Goal: Transaction & Acquisition: Obtain resource

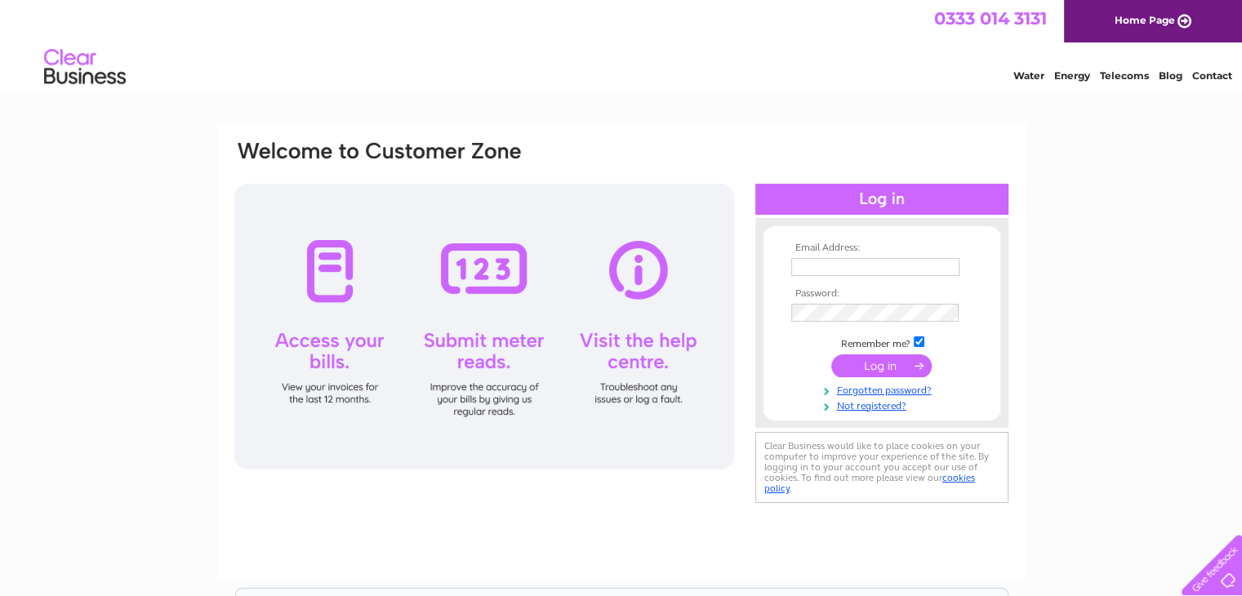
type input "[EMAIL_ADDRESS][DOMAIN_NAME]"
click at [892, 370] on input "submit" at bounding box center [881, 365] width 100 height 23
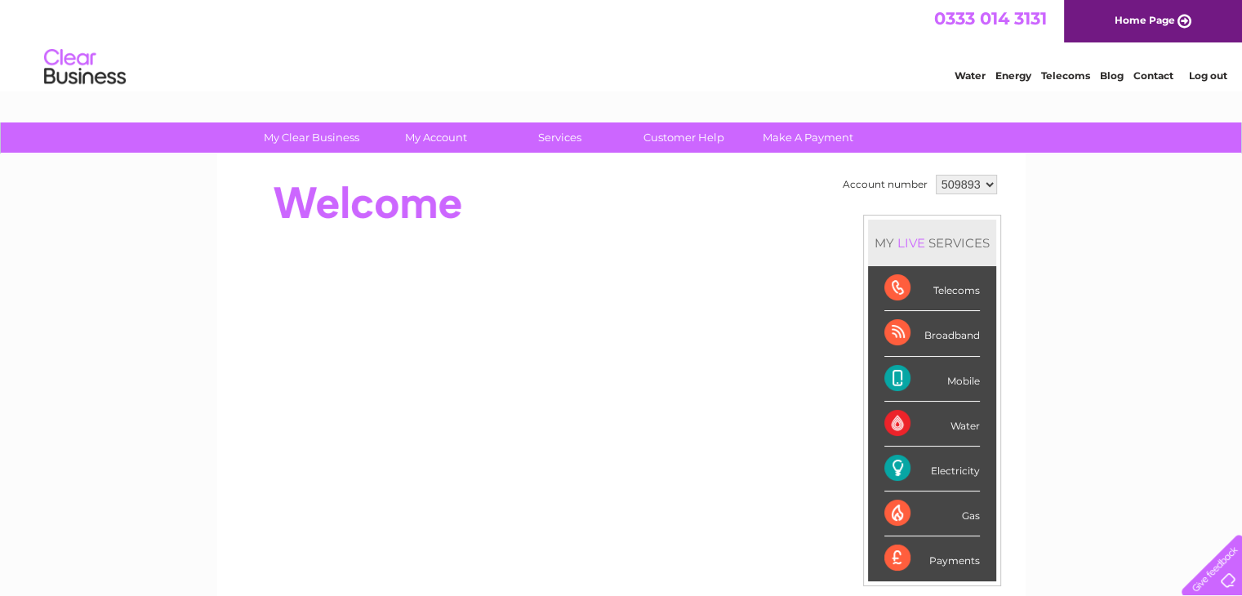
click at [959, 471] on div "Electricity" at bounding box center [932, 469] width 96 height 45
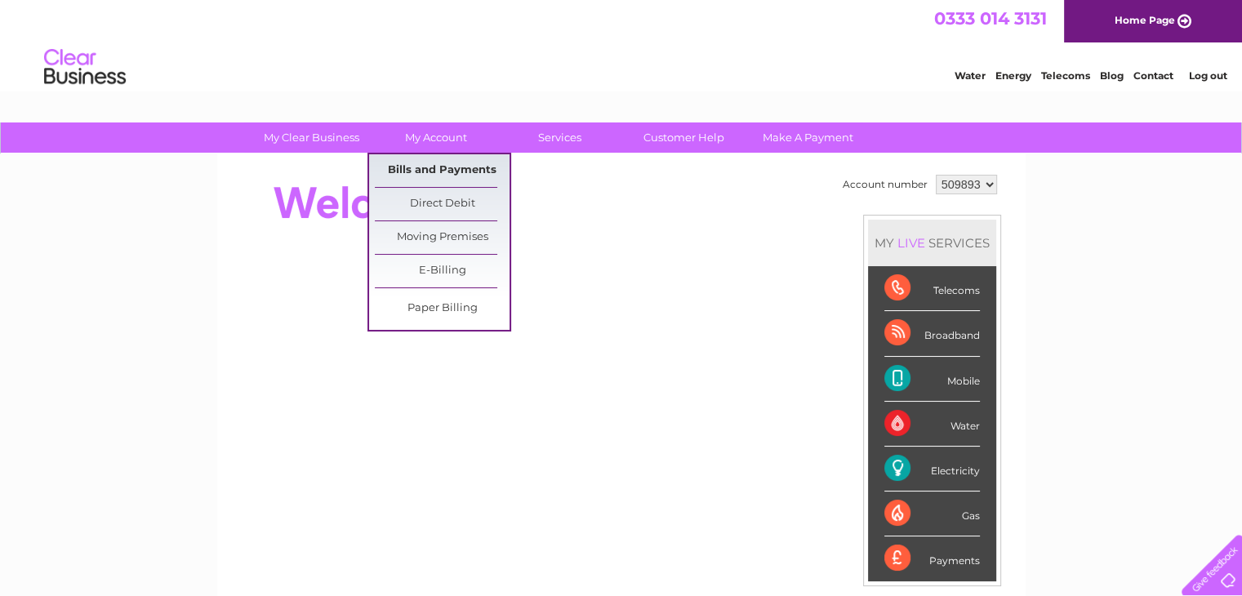
click at [456, 167] on link "Bills and Payments" at bounding box center [442, 170] width 135 height 33
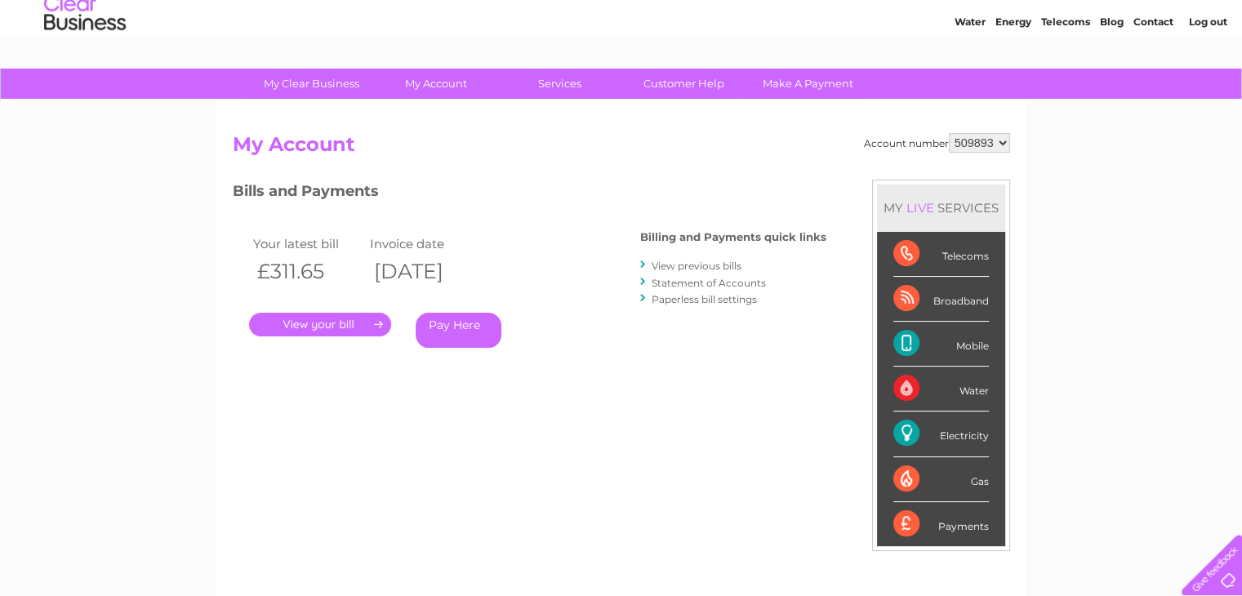
scroll to position [82, 0]
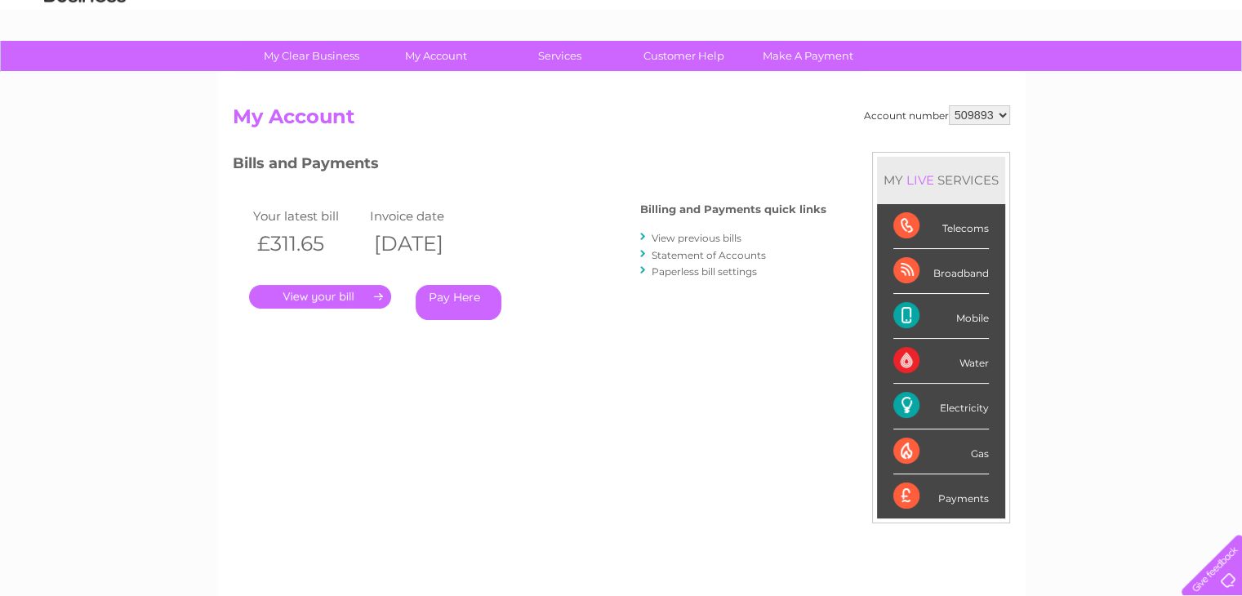
click at [344, 304] on link "." at bounding box center [320, 297] width 142 height 24
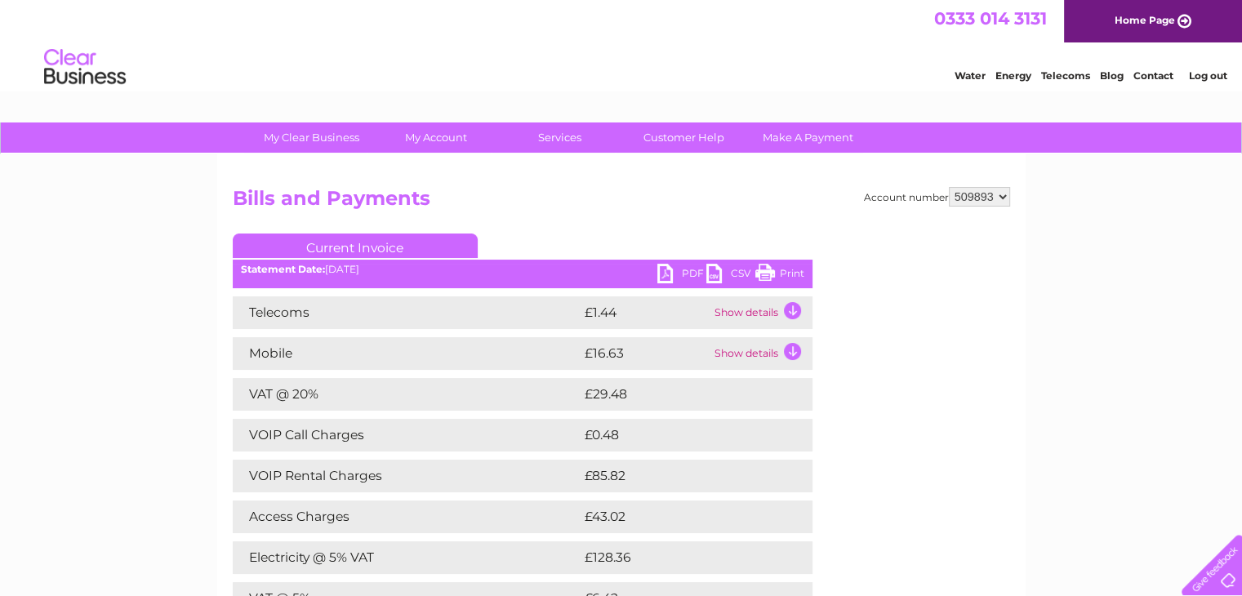
click at [660, 272] on link "PDF" at bounding box center [681, 276] width 49 height 24
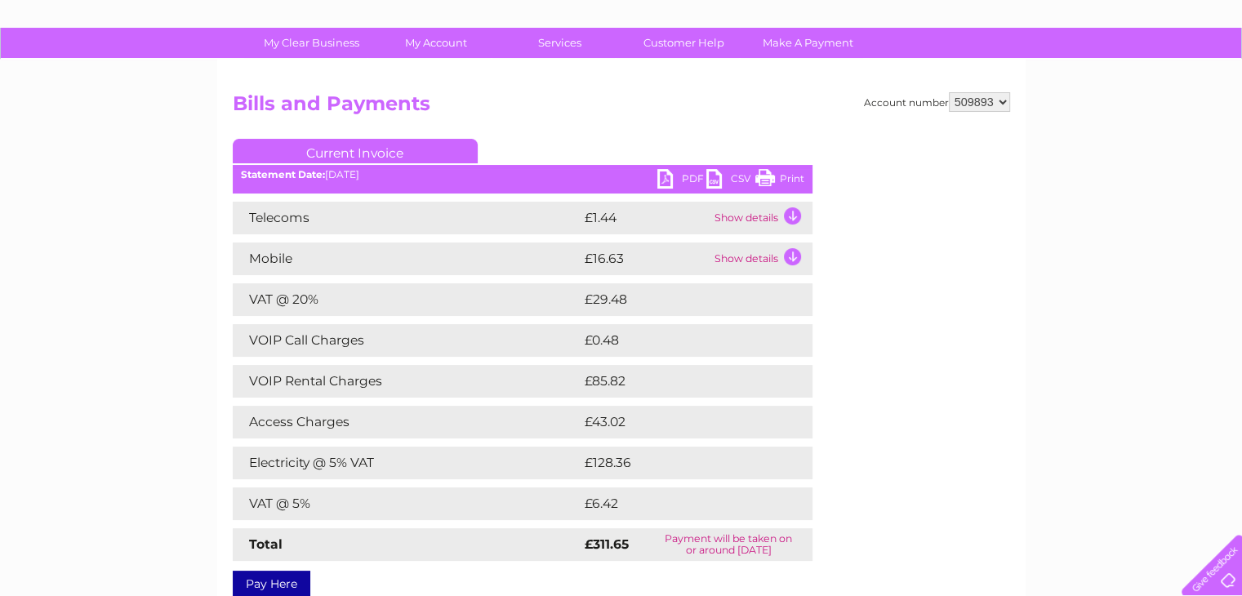
scroll to position [82, 0]
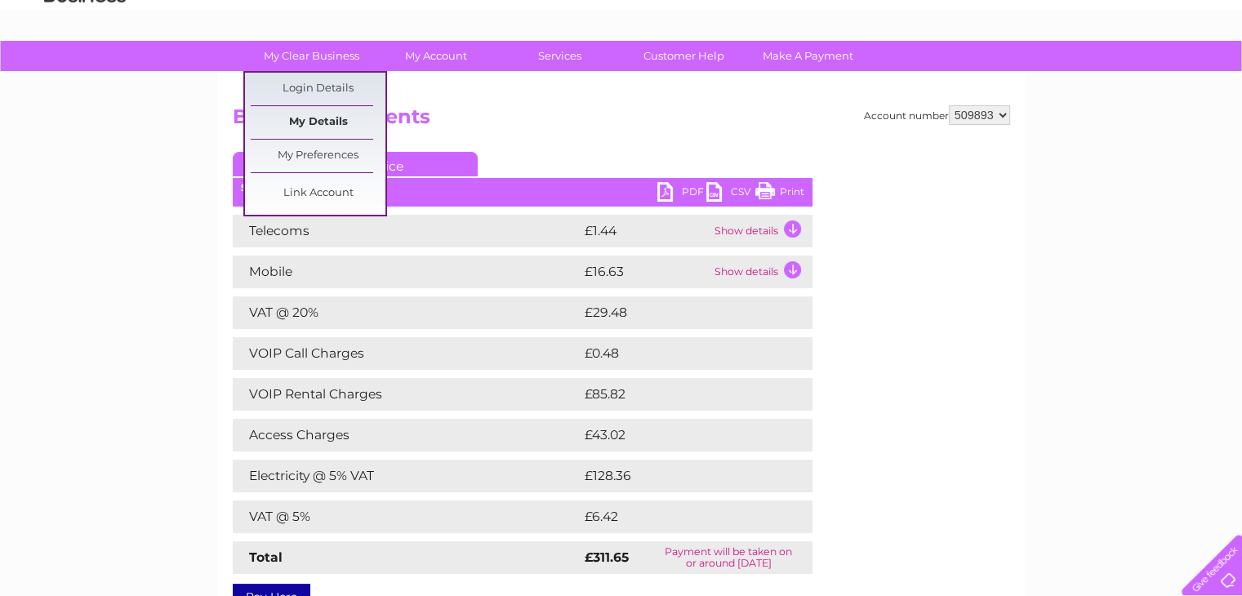
click at [310, 118] on link "My Details" at bounding box center [318, 122] width 135 height 33
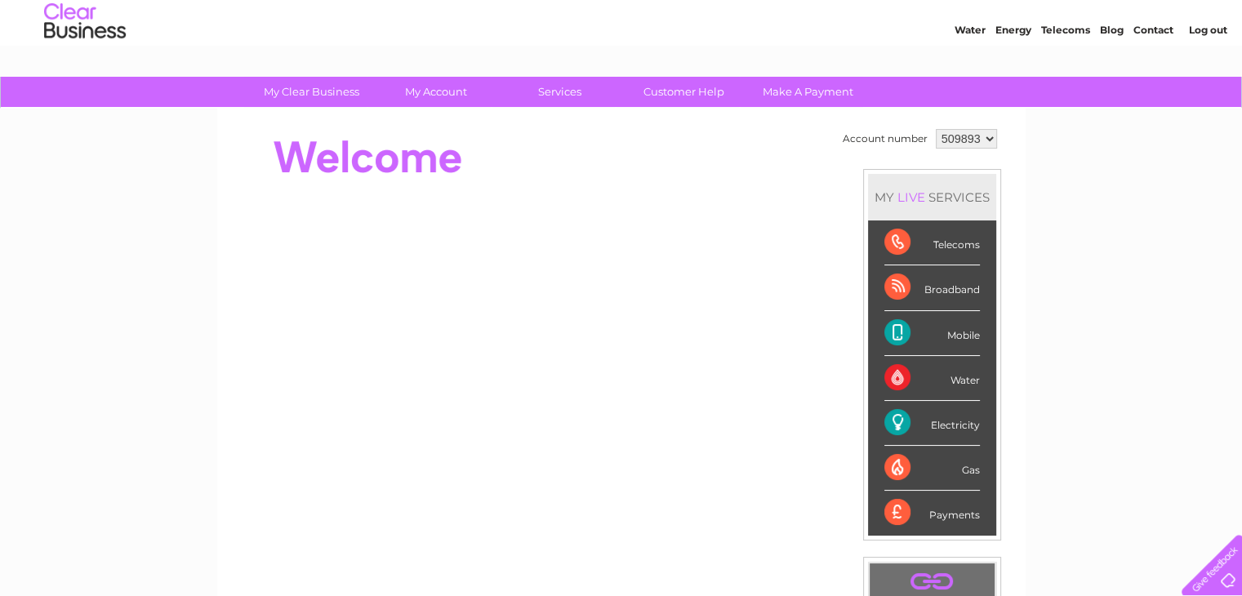
scroll to position [82, 0]
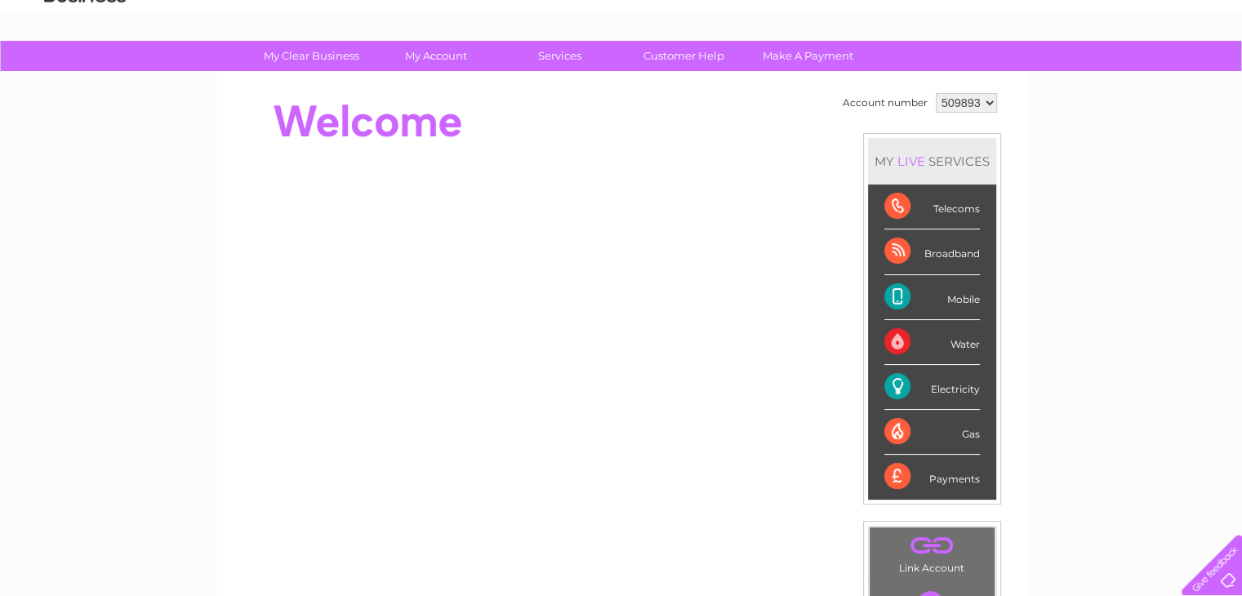
click at [895, 380] on div "Electricity" at bounding box center [932, 387] width 96 height 45
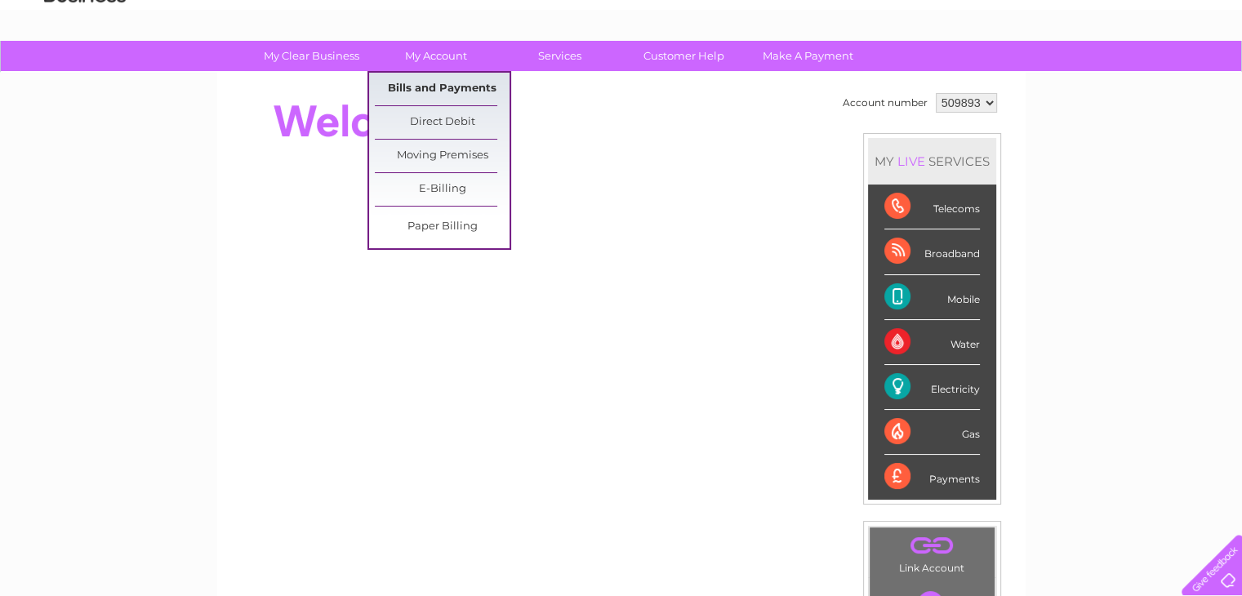
click at [457, 86] on link "Bills and Payments" at bounding box center [442, 89] width 135 height 33
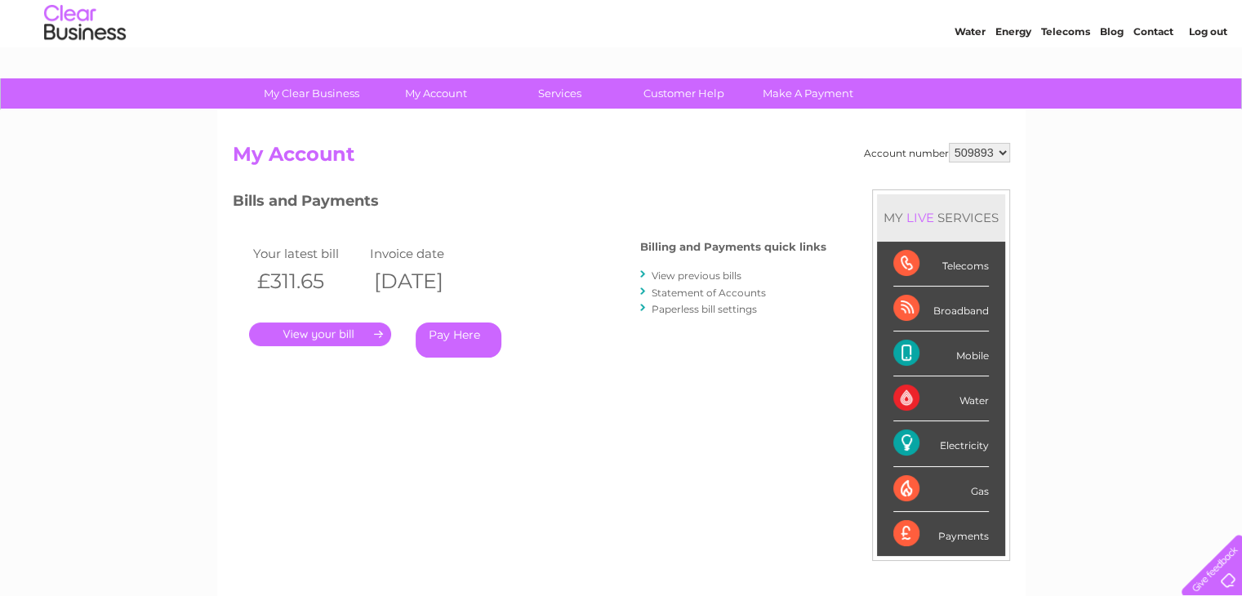
scroll to position [82, 0]
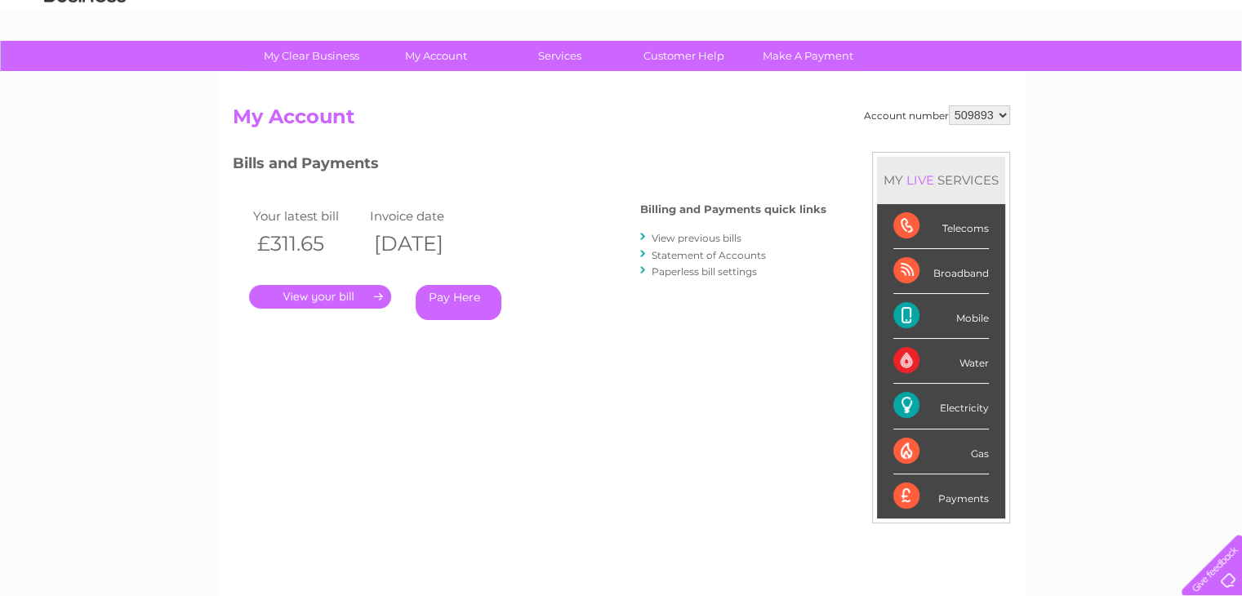
click at [372, 297] on link "." at bounding box center [320, 297] width 142 height 24
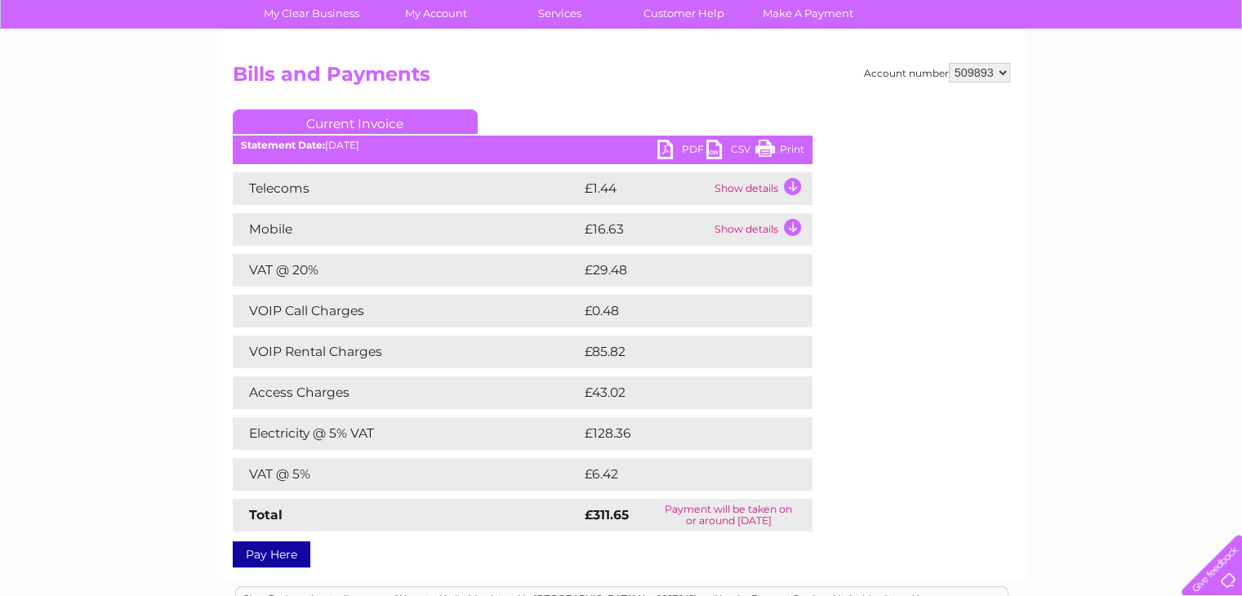
scroll to position [82, 0]
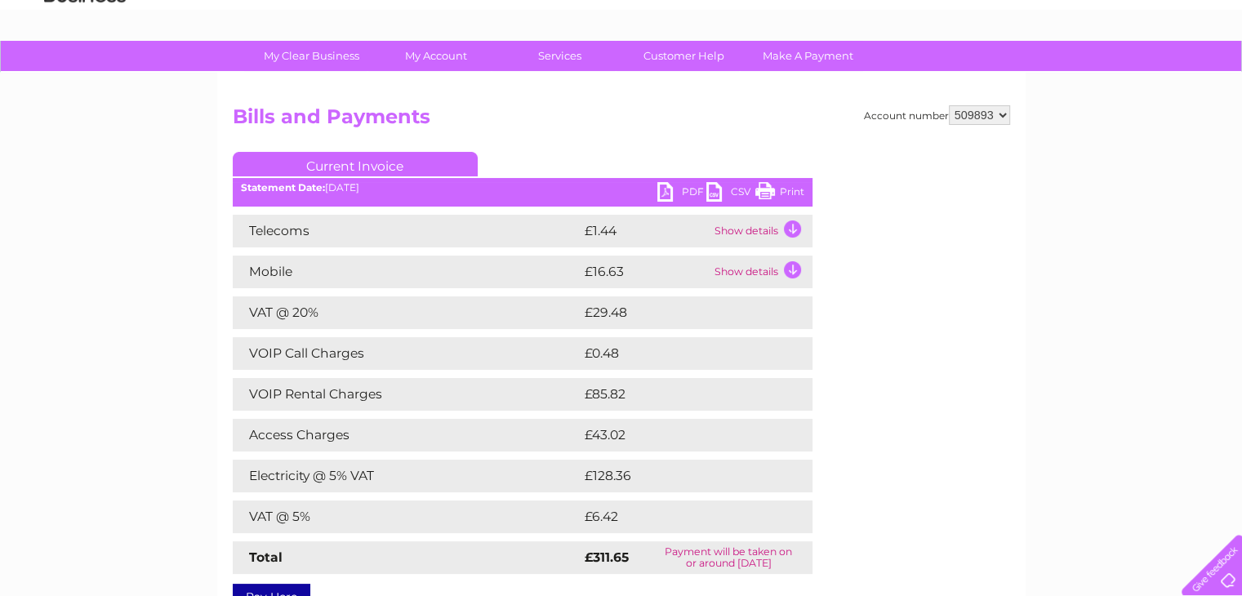
click at [674, 198] on link "PDF" at bounding box center [681, 194] width 49 height 24
click at [692, 189] on link "PDF" at bounding box center [681, 194] width 49 height 24
